Goal: Transaction & Acquisition: Purchase product/service

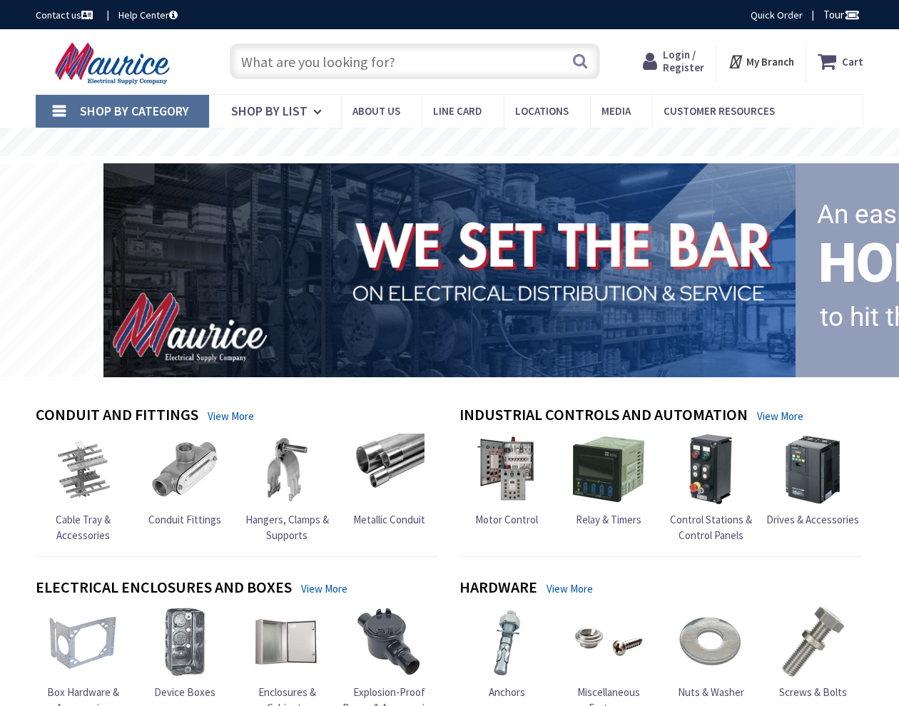
click at [688, 66] on span "Login / Register" at bounding box center [683, 61] width 41 height 26
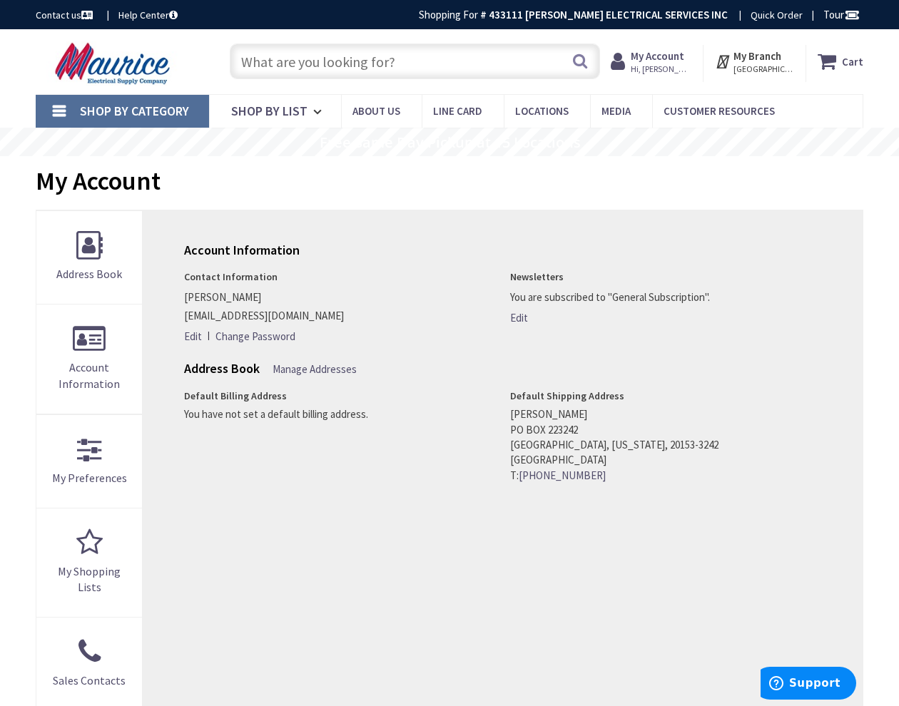
click at [314, 73] on input "text" at bounding box center [415, 62] width 370 height 36
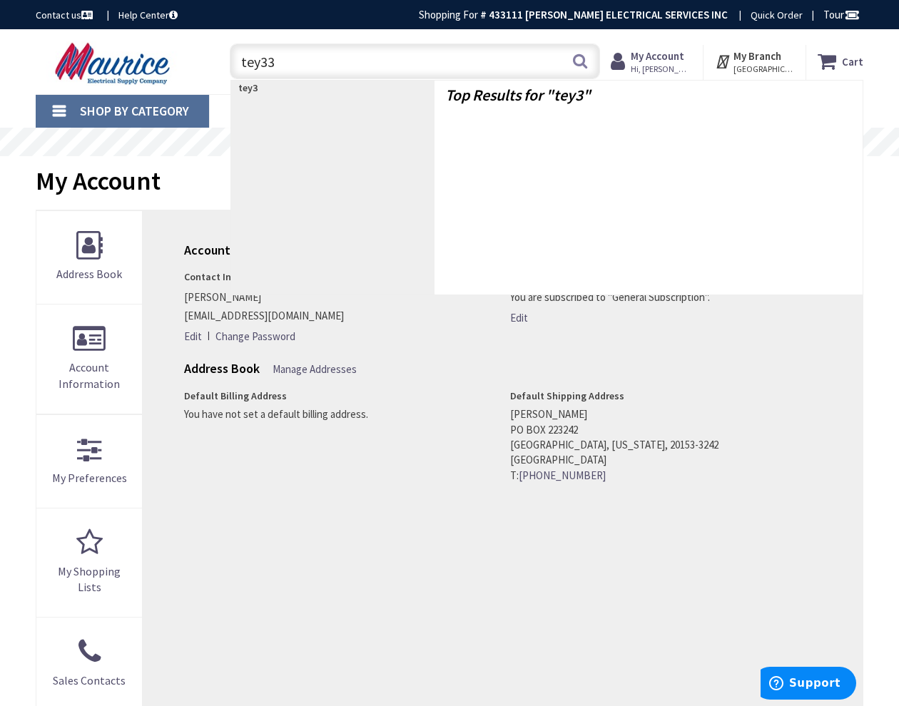
type input "tey330"
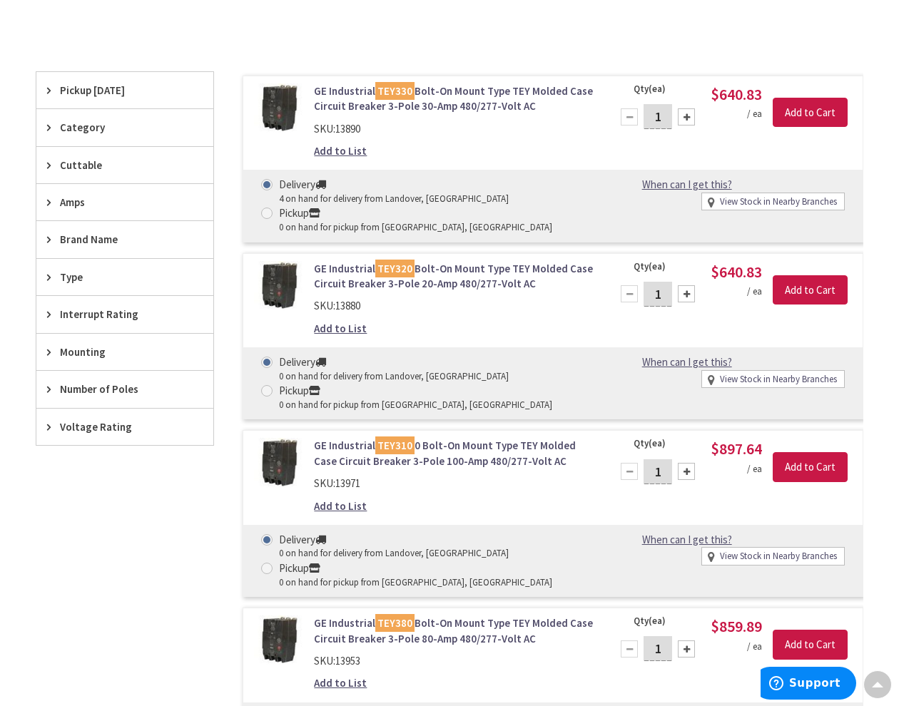
scroll to position [333, 0]
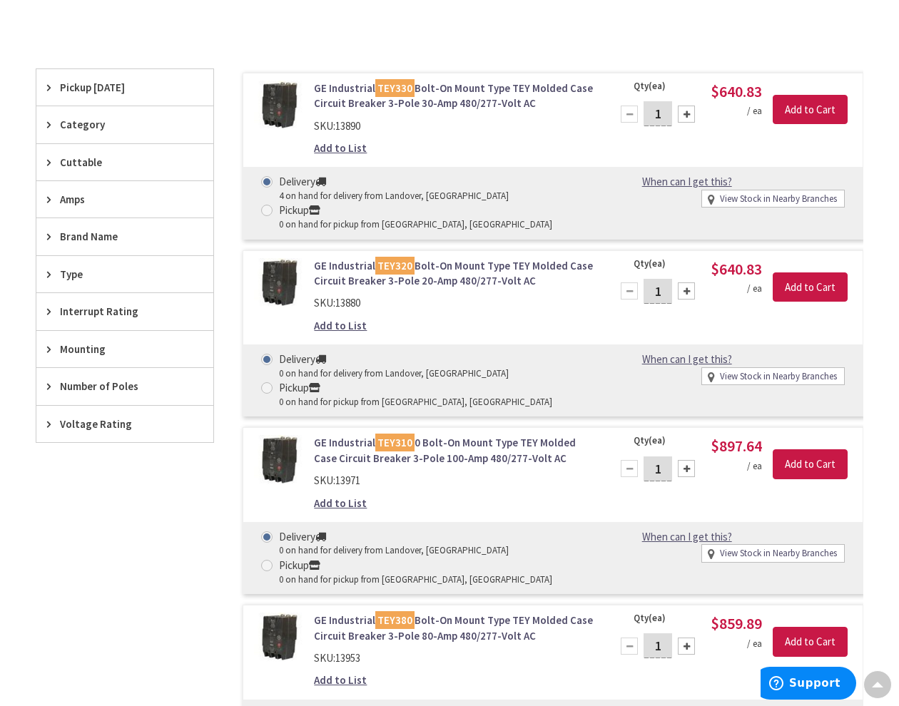
click at [430, 101] on link "GE Industrial TEY330 Bolt-On Mount Type TEY Molded Case Circuit Breaker 3-Pole …" at bounding box center [454, 96] width 280 height 31
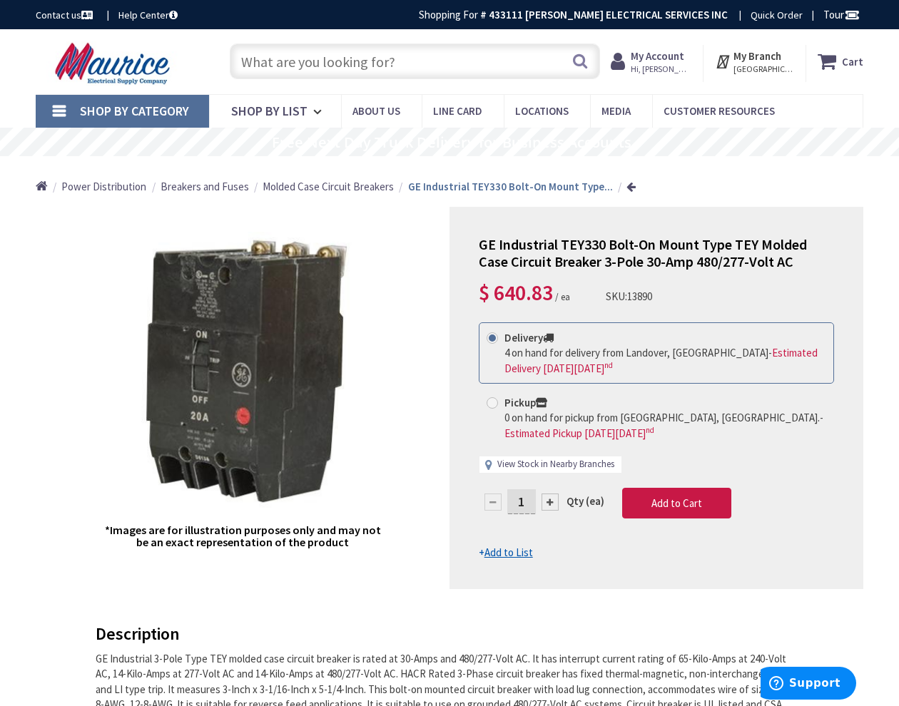
click at [571, 464] on link "View Stock in Nearby Branches" at bounding box center [555, 465] width 117 height 14
select select "data-availability"
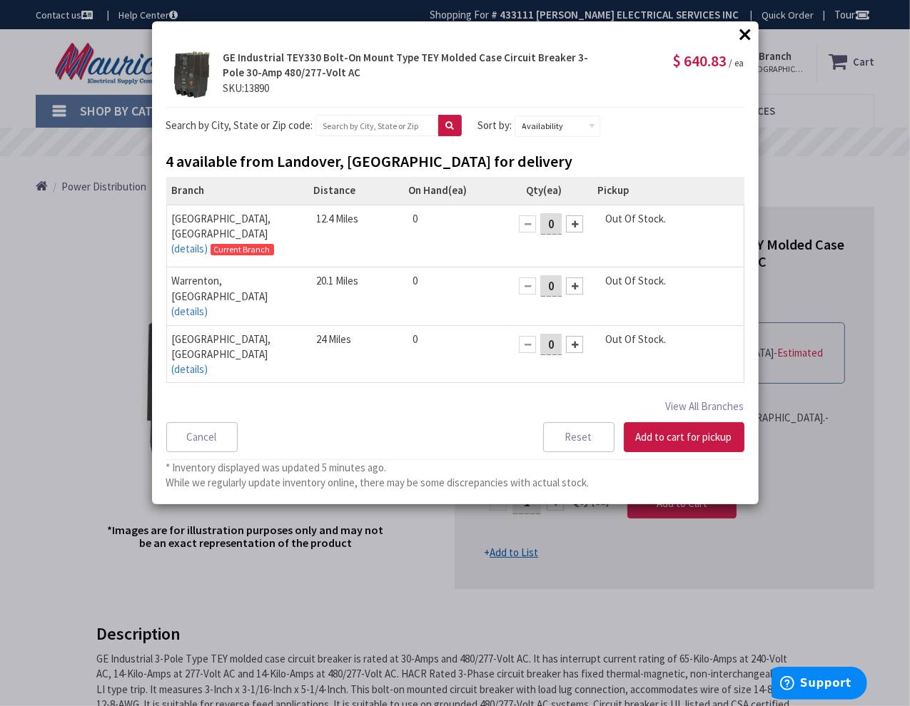
click at [745, 34] on button "×" at bounding box center [745, 34] width 21 height 21
